Goal: Entertainment & Leisure: Browse casually

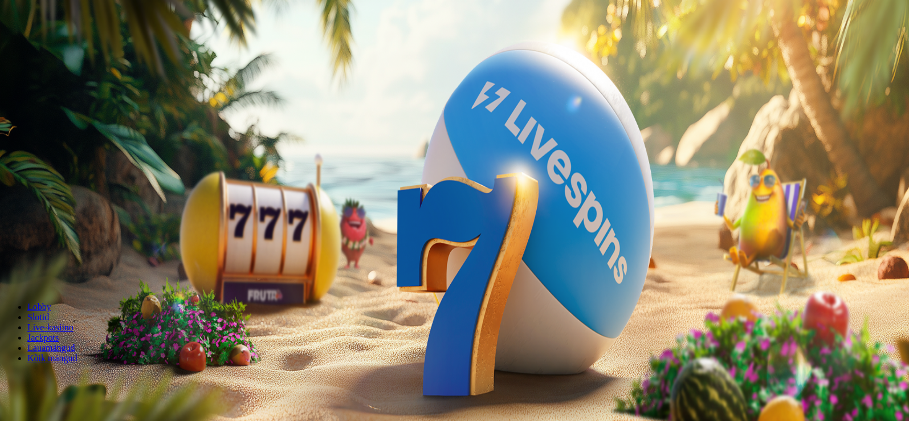
click at [50, 46] on span "Sissemakse" at bounding box center [29, 41] width 41 height 9
click at [85, 261] on input "***" at bounding box center [45, 266] width 81 height 11
type input "*"
type input "**"
click at [81, 283] on button "MÄNGU TEEKOND" at bounding box center [43, 289] width 76 height 12
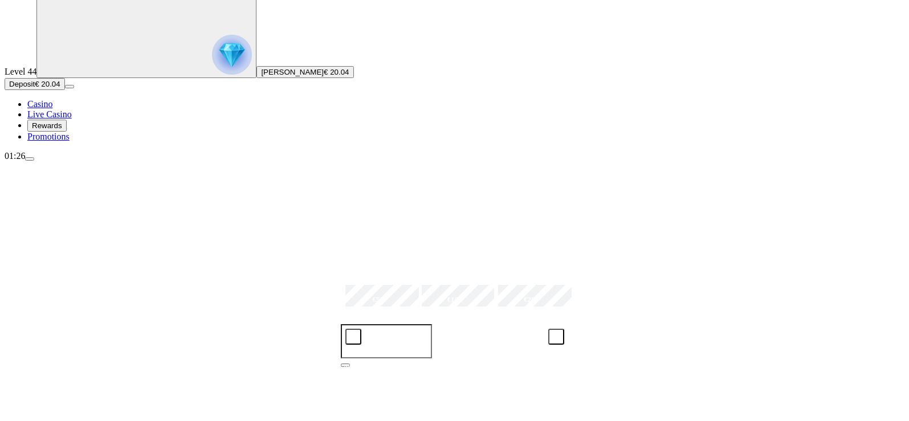
scroll to position [114, 0]
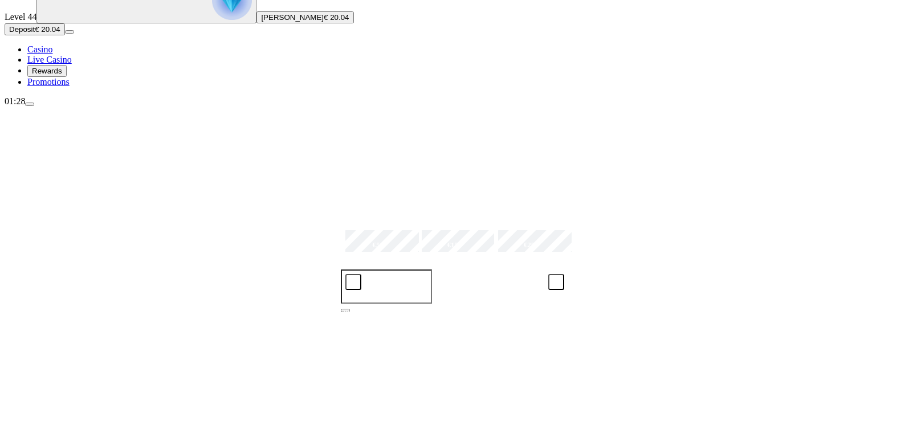
scroll to position [171, 0]
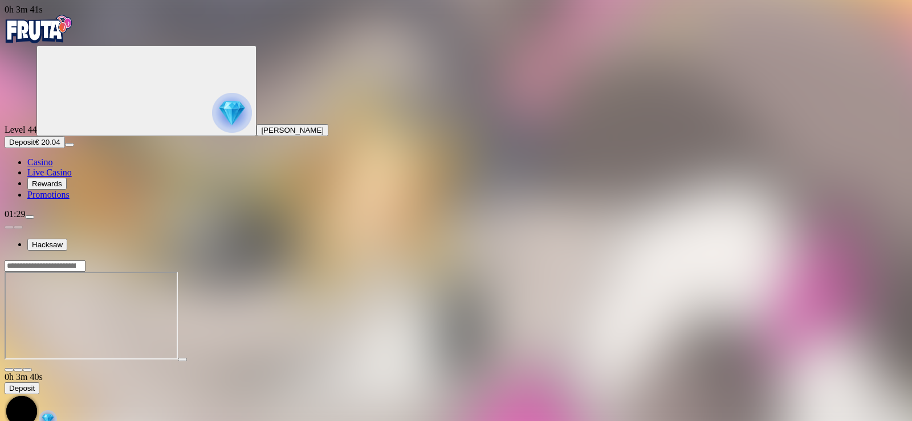
click at [9, 370] on span "close icon" at bounding box center [9, 370] width 0 height 0
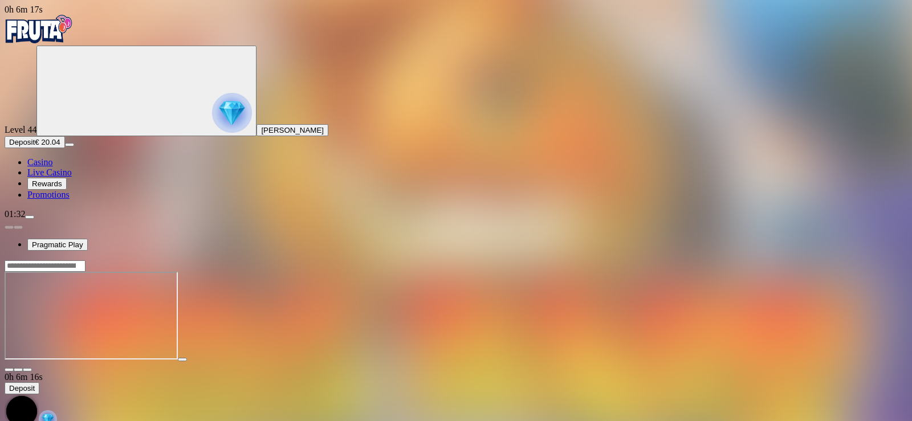
click at [9, 370] on span "close icon" at bounding box center [9, 370] width 0 height 0
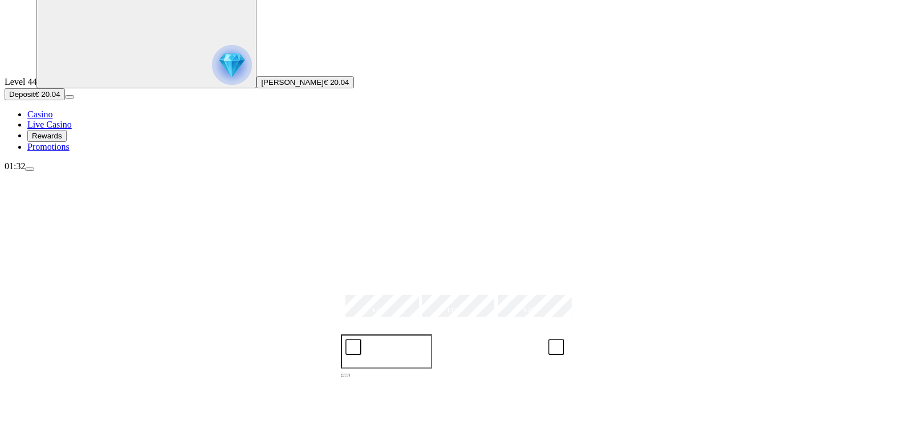
scroll to position [114, 0]
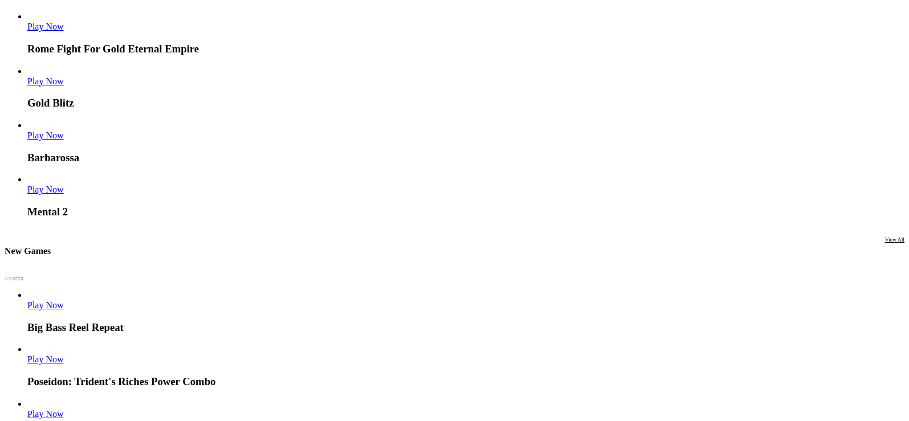
scroll to position [1823, 0]
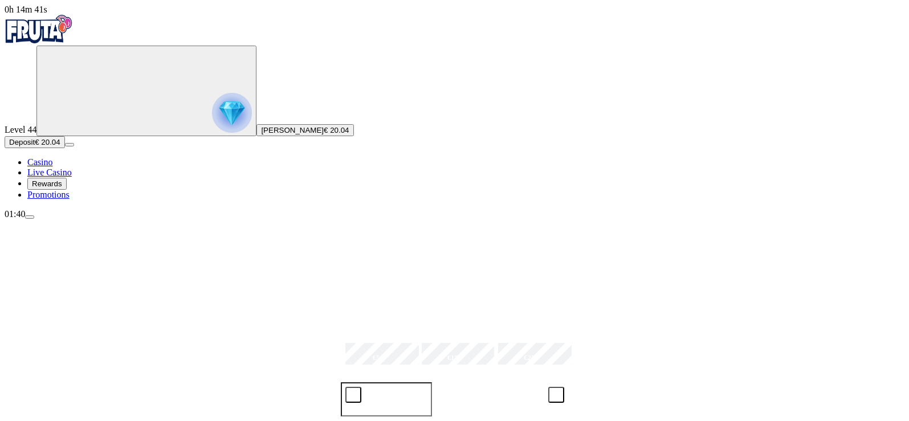
click at [212, 112] on img "Primary" at bounding box center [232, 113] width 40 height 40
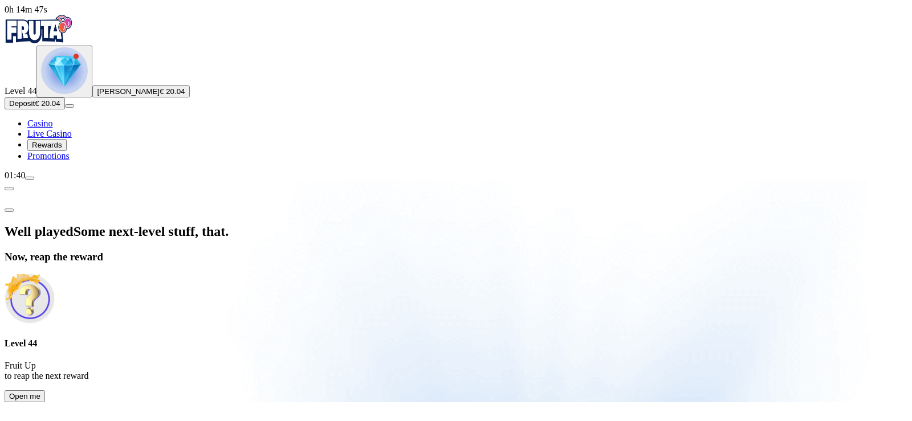
click at [40, 392] on span "Open me" at bounding box center [24, 396] width 31 height 9
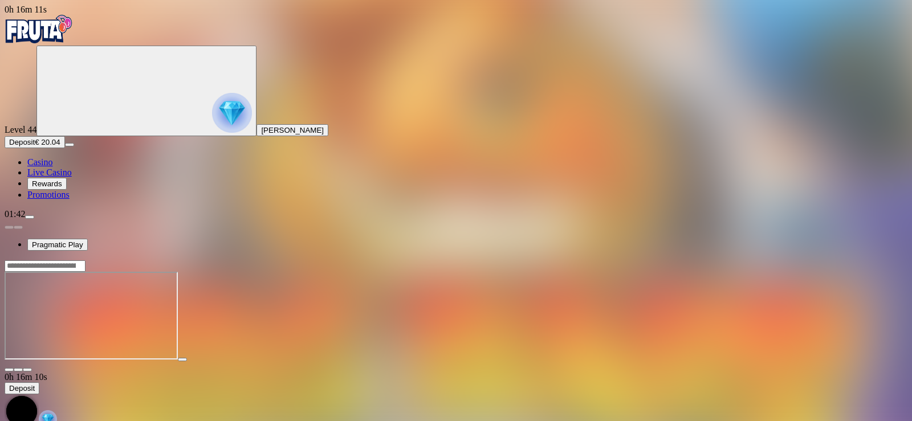
click at [9, 370] on span "close icon" at bounding box center [9, 370] width 0 height 0
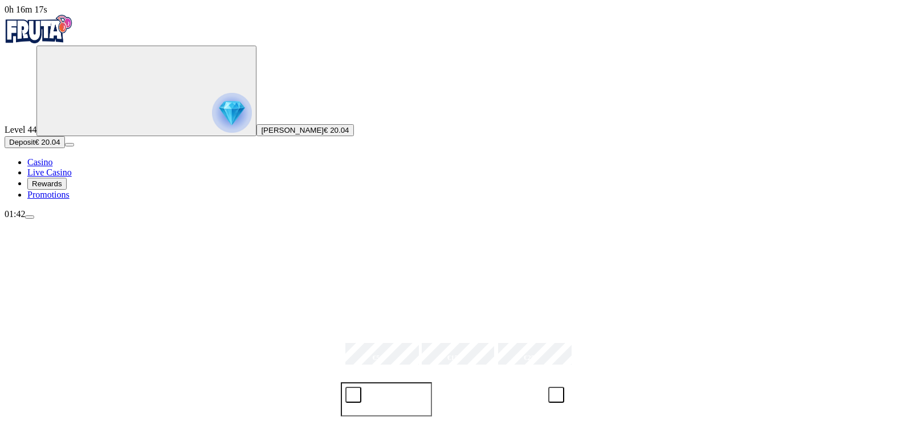
click at [30, 217] on span "menu icon" at bounding box center [30, 217] width 0 height 0
